Goal: Information Seeking & Learning: Find specific fact

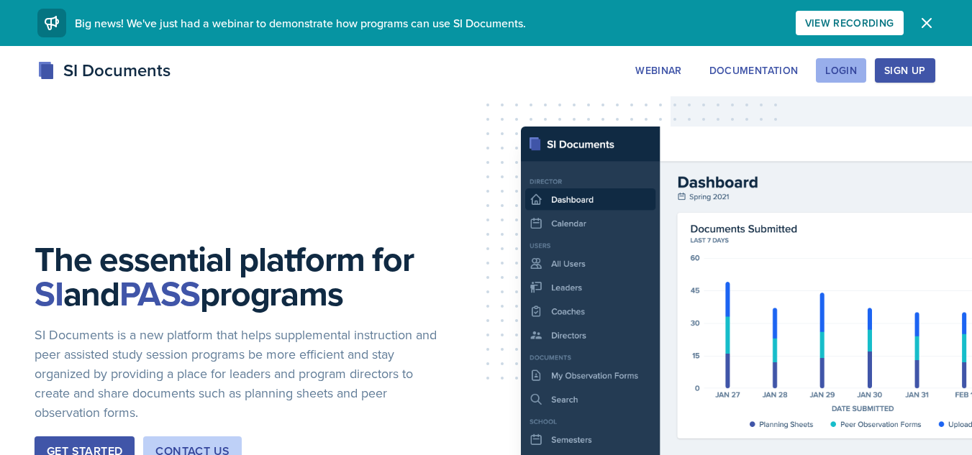
click at [829, 73] on div "Login" at bounding box center [841, 71] width 32 height 12
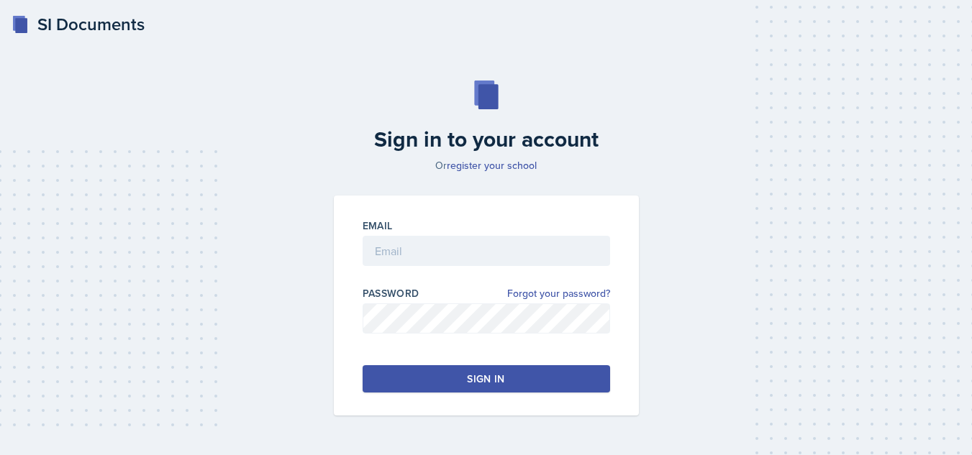
click at [476, 267] on div at bounding box center [487, 273] width 248 height 14
click at [466, 262] on input "email" at bounding box center [487, 251] width 248 height 30
click at [480, 243] on input "d" at bounding box center [487, 251] width 248 height 30
type input "[EMAIL_ADDRESS][DOMAIN_NAME]"
click at [481, 377] on div "Sign in" at bounding box center [485, 379] width 37 height 14
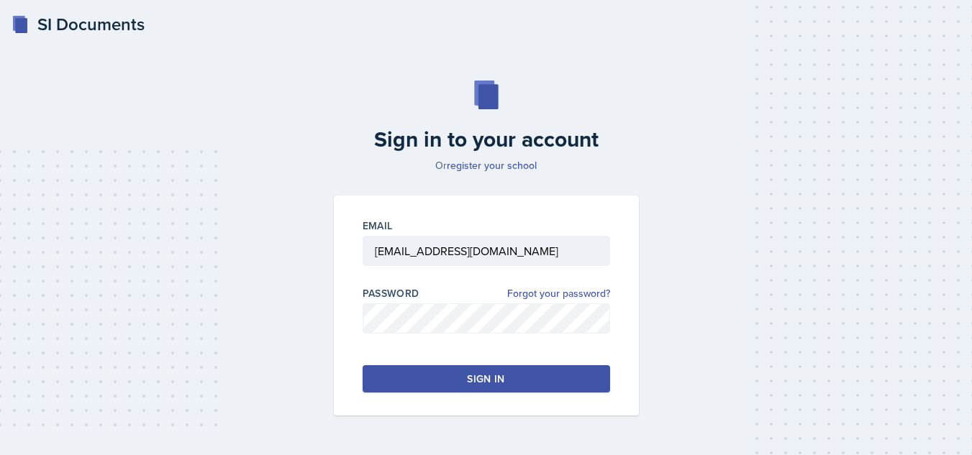
click at [509, 373] on button "Sign in" at bounding box center [487, 379] width 248 height 27
click at [499, 368] on button "Sign in" at bounding box center [487, 379] width 248 height 27
click at [509, 373] on button "Sign in" at bounding box center [487, 379] width 248 height 27
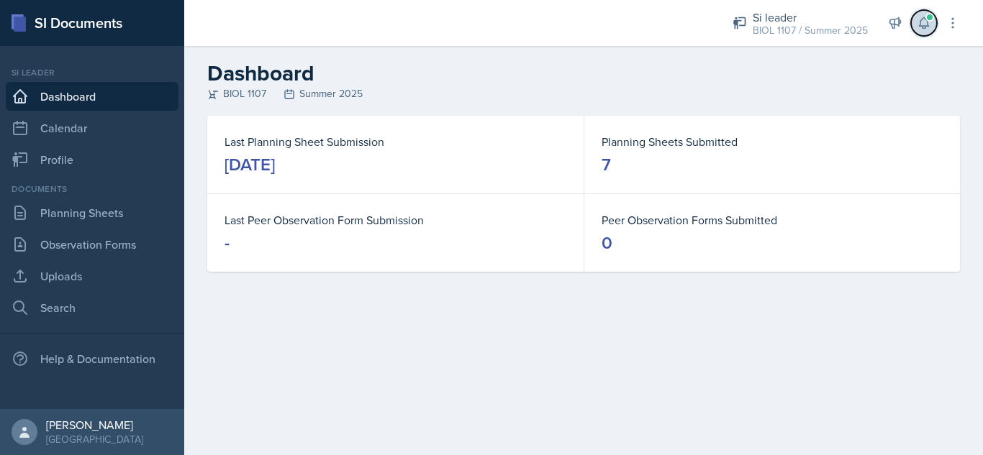
click at [933, 14] on span at bounding box center [929, 17] width 9 height 9
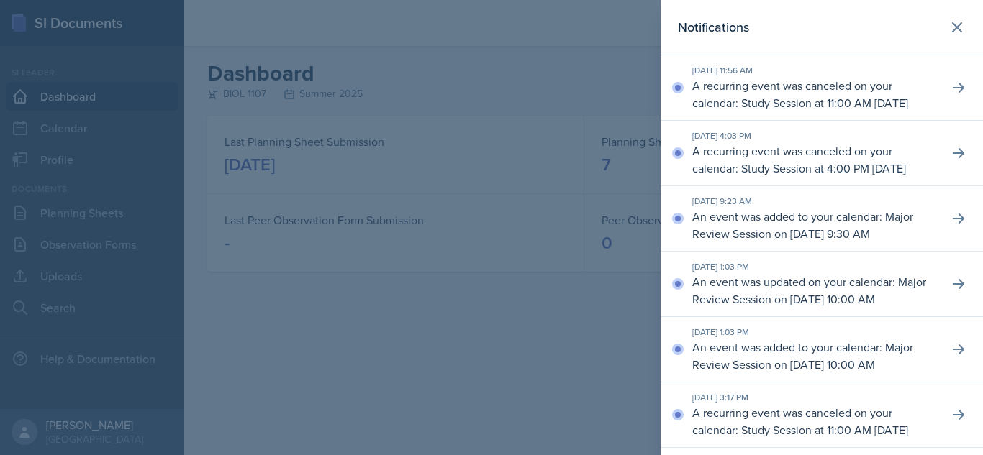
click at [522, 123] on div at bounding box center [491, 227] width 983 height 455
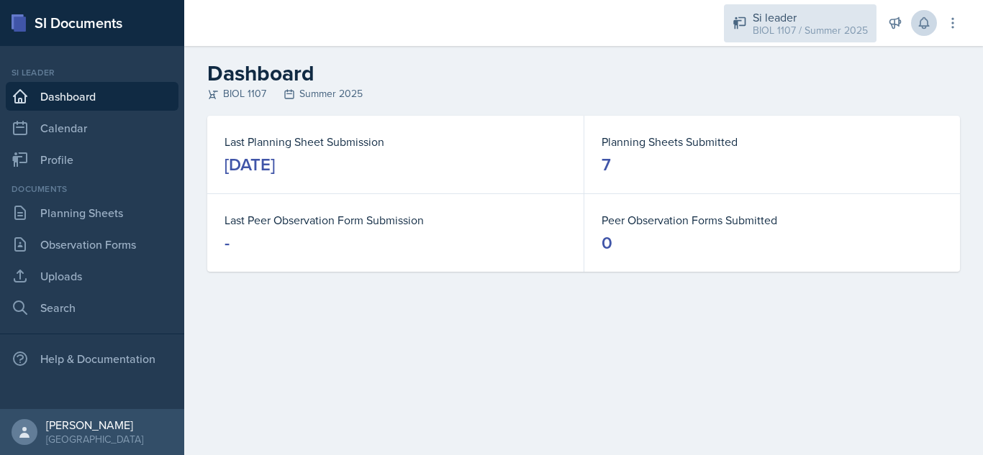
click at [816, 18] on div "Si leader" at bounding box center [810, 17] width 115 height 17
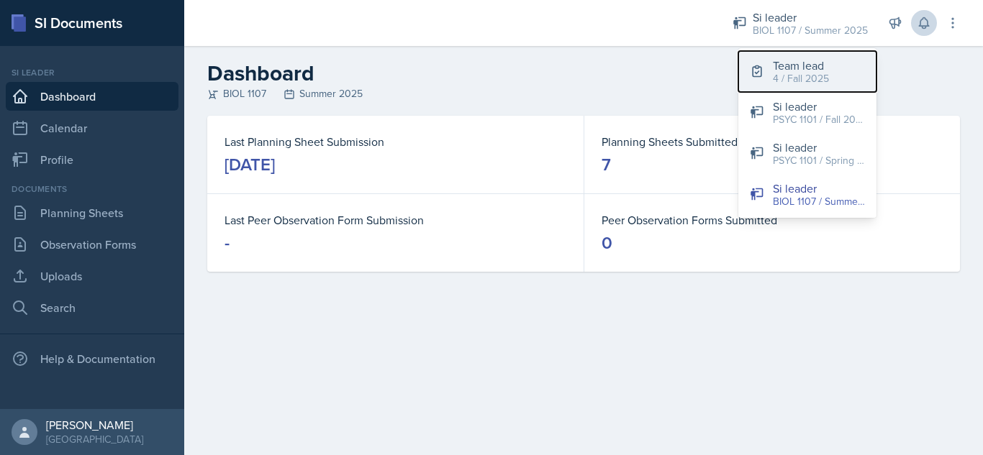
click at [804, 76] on div "4 / Fall 2025" at bounding box center [801, 78] width 56 height 15
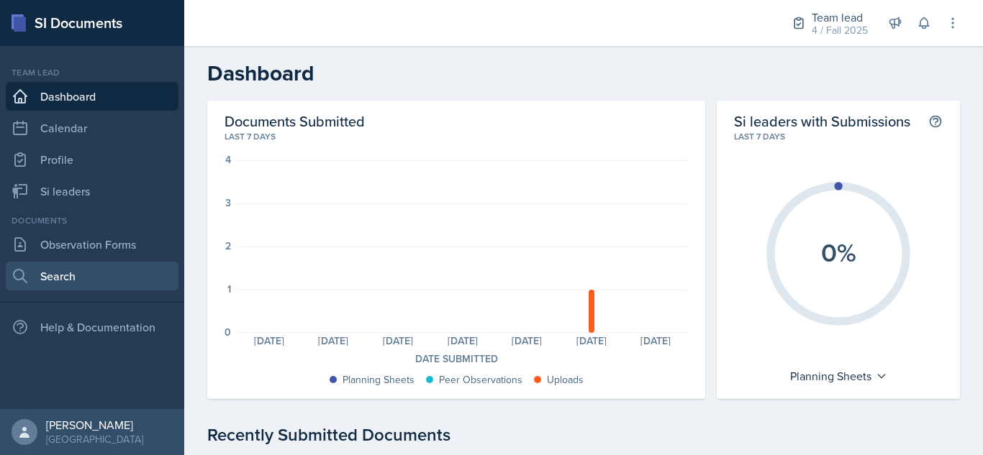
click at [78, 273] on link "Search" at bounding box center [92, 276] width 173 height 29
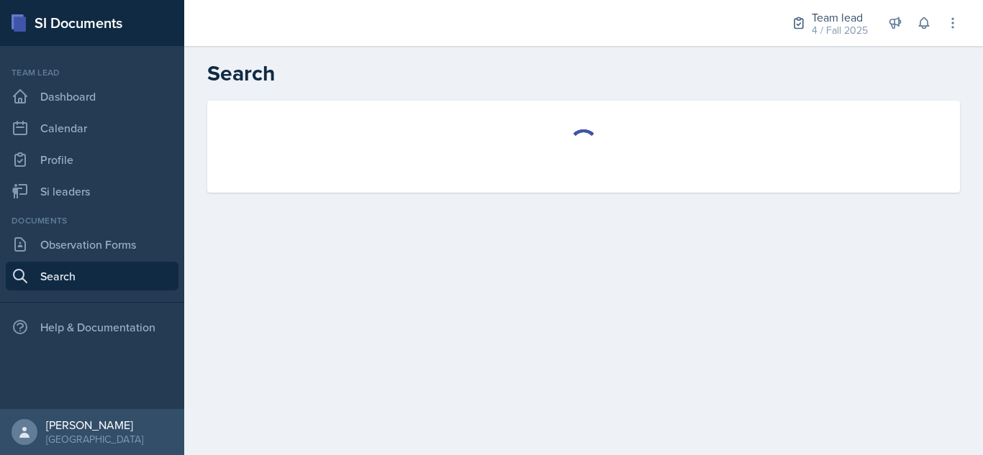
select select "all"
select select "1"
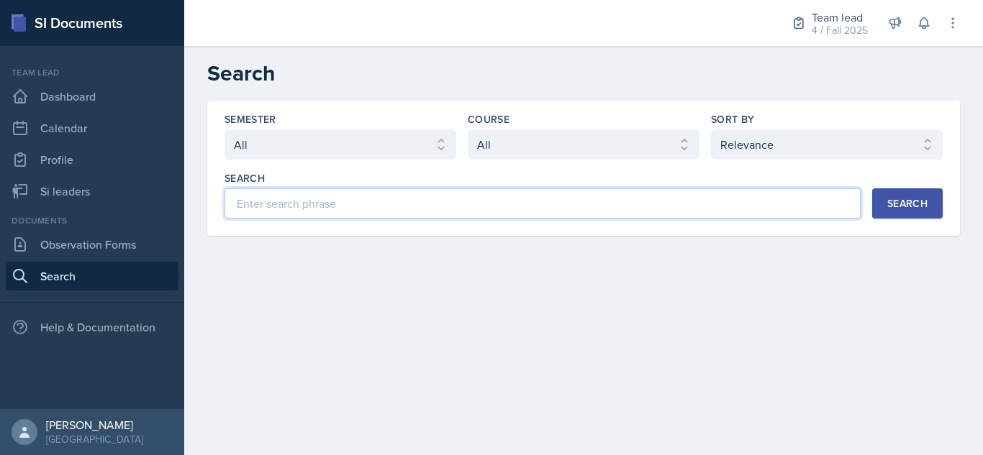
click at [360, 198] on input at bounding box center [543, 204] width 636 height 30
type input "[PERSON_NAME]"
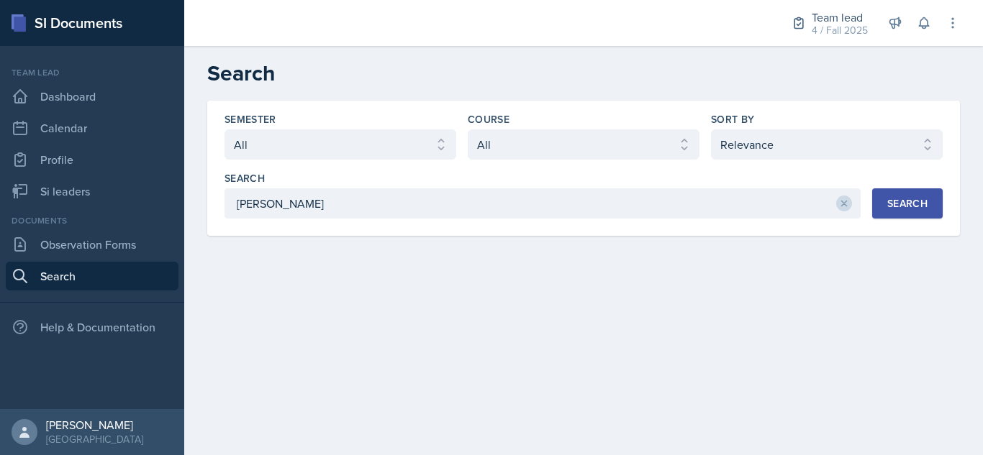
click at [905, 193] on button "Search" at bounding box center [907, 204] width 71 height 30
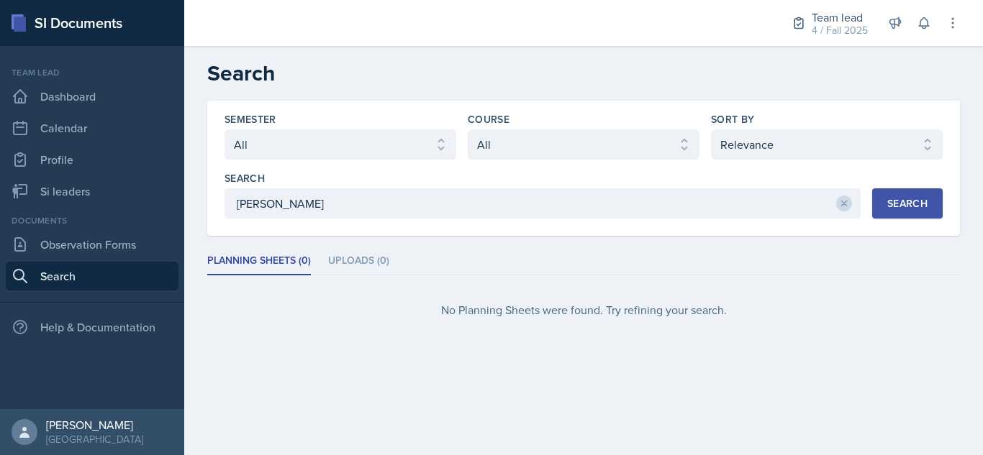
click at [872, 189] on button "Search" at bounding box center [907, 204] width 71 height 30
click at [85, 186] on link "Si leaders" at bounding box center [92, 191] width 173 height 29
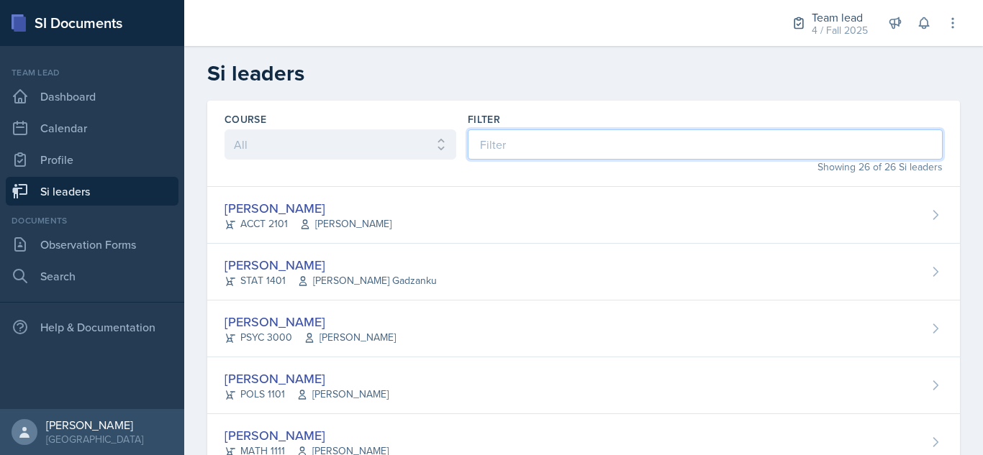
click at [582, 153] on input at bounding box center [705, 145] width 475 height 30
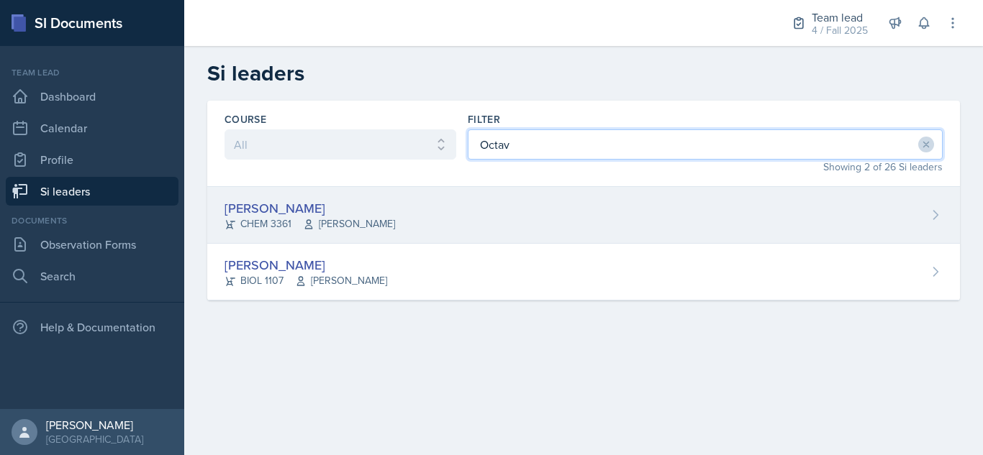
type input "Octav"
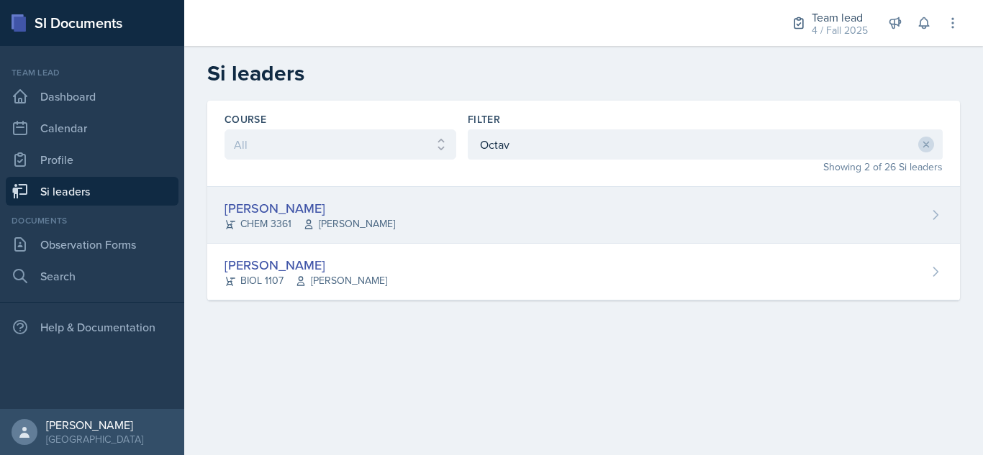
click at [396, 214] on div "[PERSON_NAME] CHEM 3361 [PERSON_NAME]" at bounding box center [583, 215] width 753 height 57
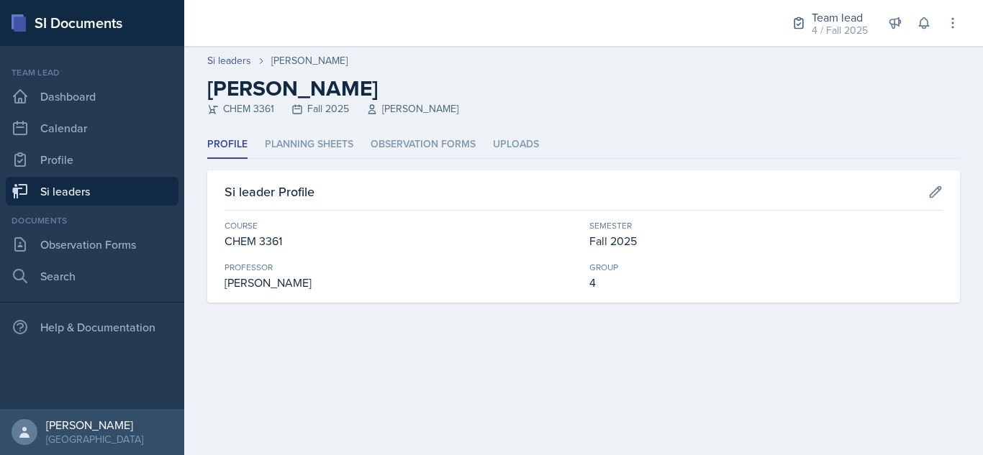
click at [355, 143] on ul "Profile Planning Sheets Observation Forms Uploads" at bounding box center [583, 145] width 753 height 28
click at [325, 134] on li "Planning Sheets" at bounding box center [309, 145] width 89 height 28
